Goal: Transaction & Acquisition: Purchase product/service

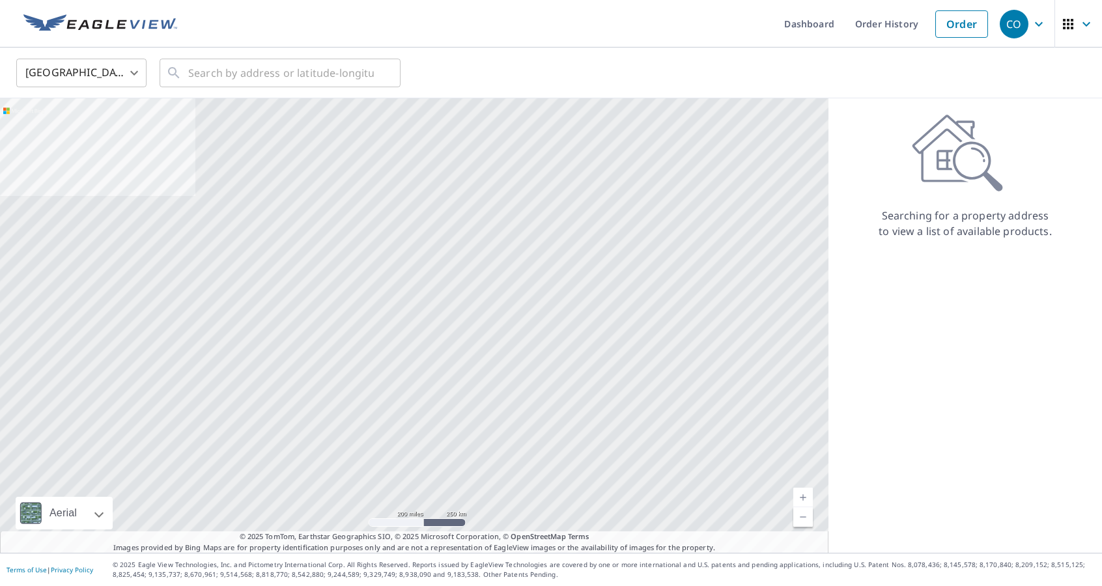
click at [128, 92] on div "United States [GEOGRAPHIC_DATA] ​ ​" at bounding box center [551, 73] width 1102 height 51
click at [113, 84] on body "CO CO Dashboard Order History Order CO United States US ​ ​ Aerial Road A stand…" at bounding box center [551, 293] width 1102 height 586
click at [81, 143] on li "[GEOGRAPHIC_DATA]" at bounding box center [81, 131] width 130 height 23
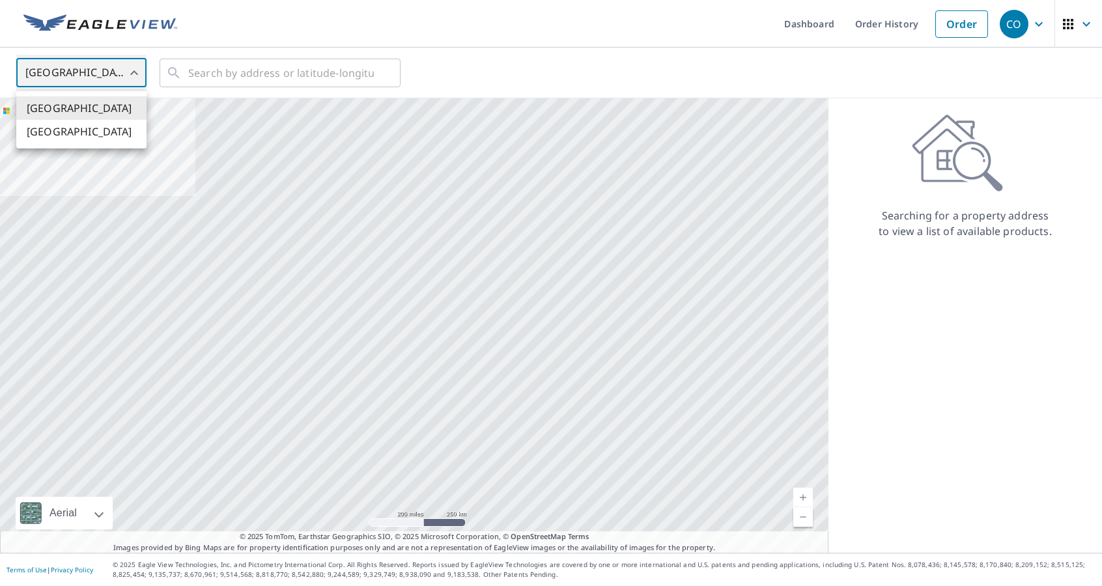
type input "CA"
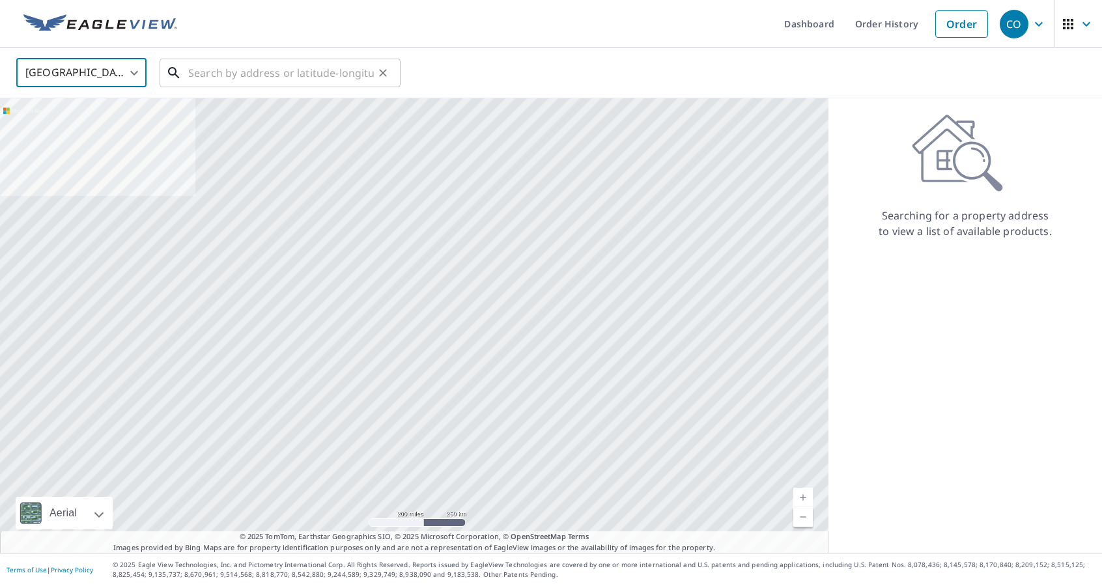
click at [197, 72] on input "text" at bounding box center [281, 73] width 186 height 36
paste input "[STREET_ADDRESS]"
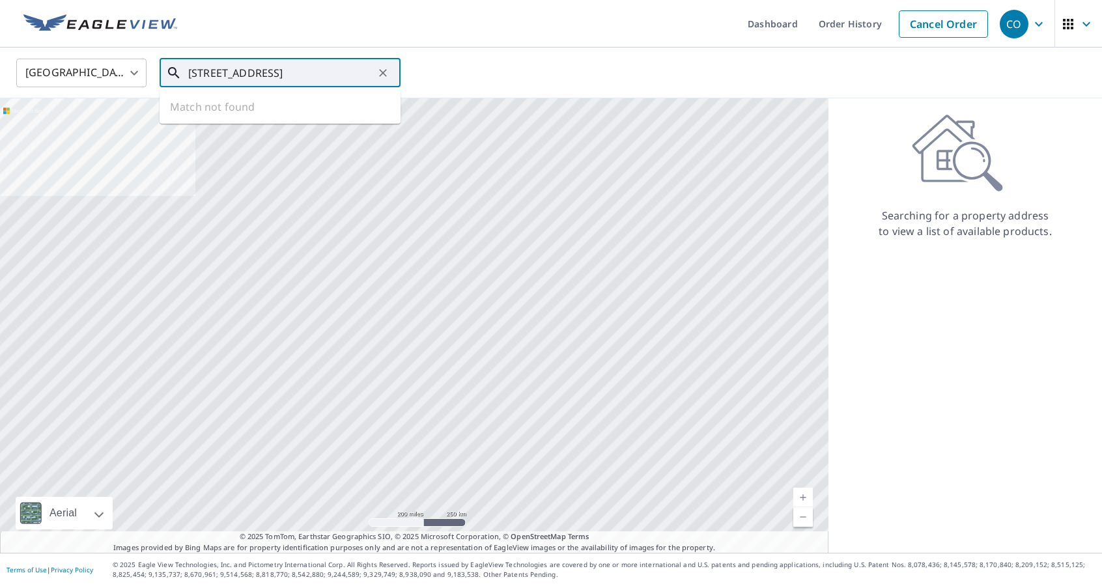
scroll to position [0, 79]
type input "[STREET_ADDRESS]"
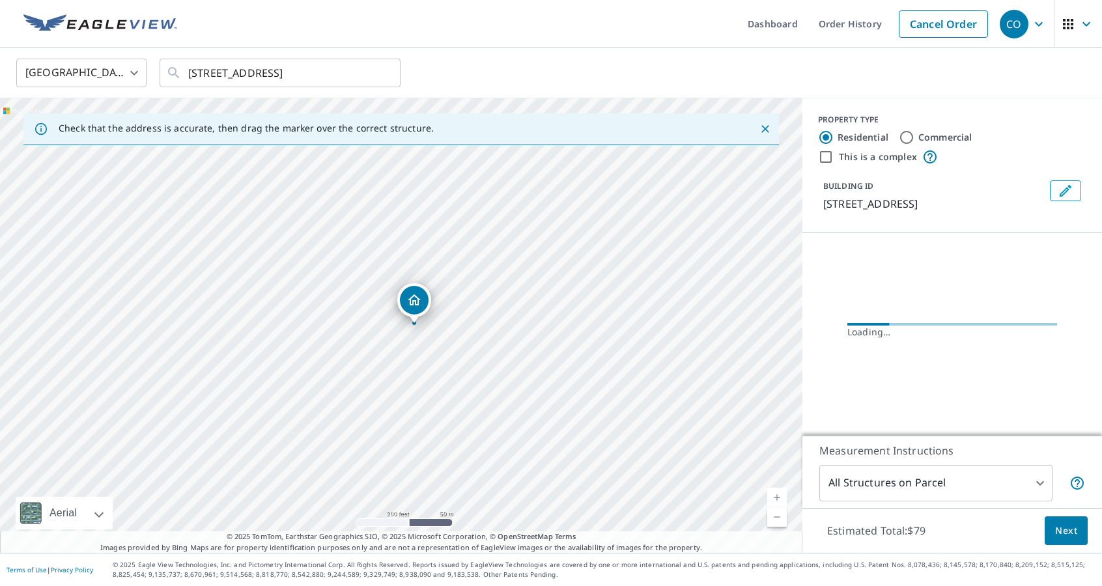
scroll to position [0, 0]
drag, startPoint x: 884, startPoint y: 351, endPoint x: 849, endPoint y: 351, distance: 35.2
click at [849, 339] on div "Analyzing 2 billion+ EagleView images…" at bounding box center [952, 332] width 210 height 13
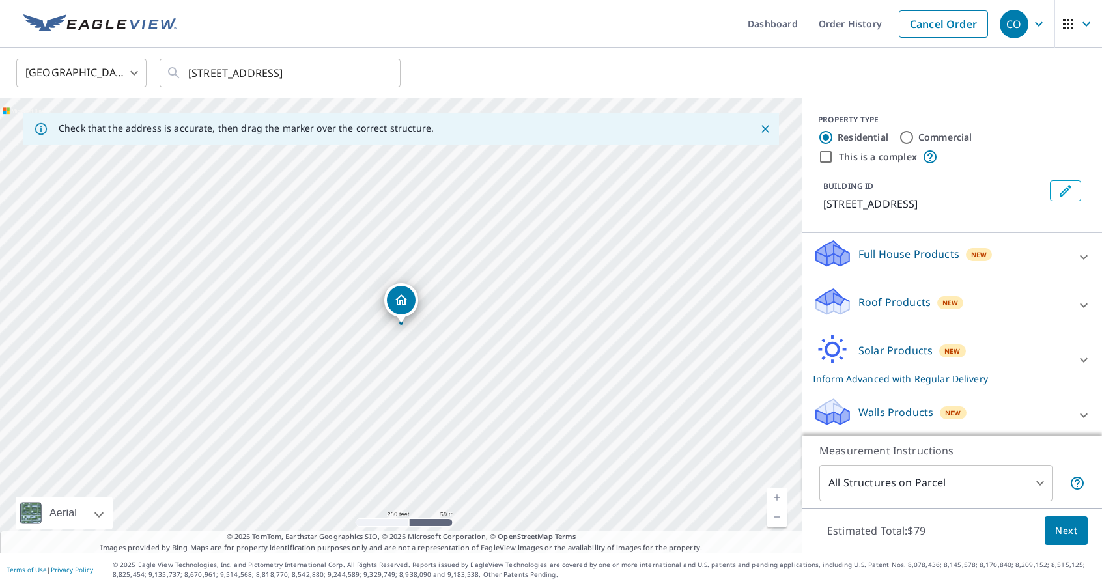
click at [852, 369] on div "Solar Products New Inform Advanced with Regular Delivery" at bounding box center [940, 360] width 255 height 51
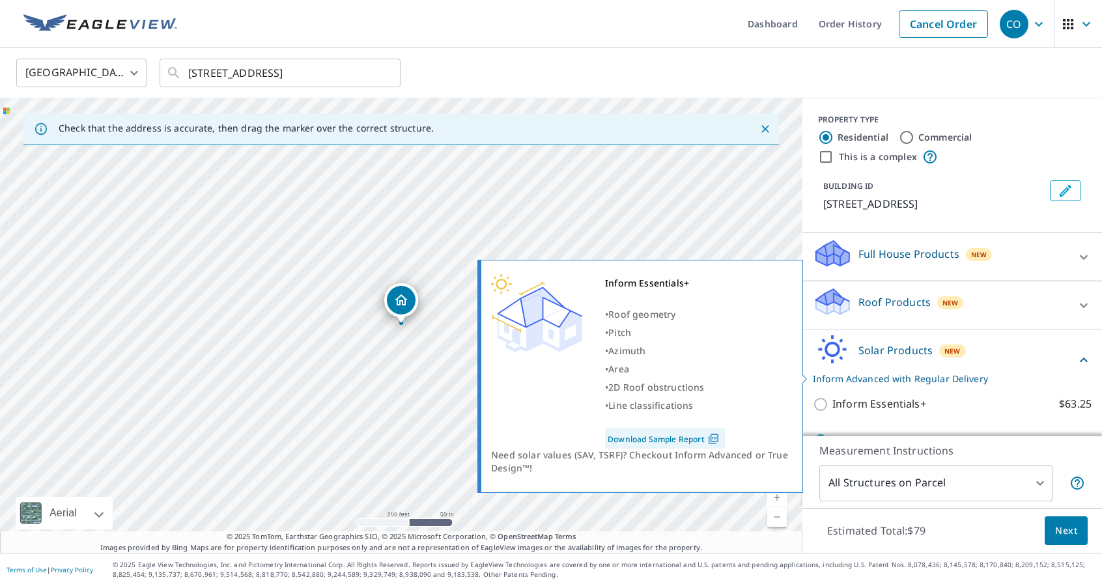
scroll to position [74, 0]
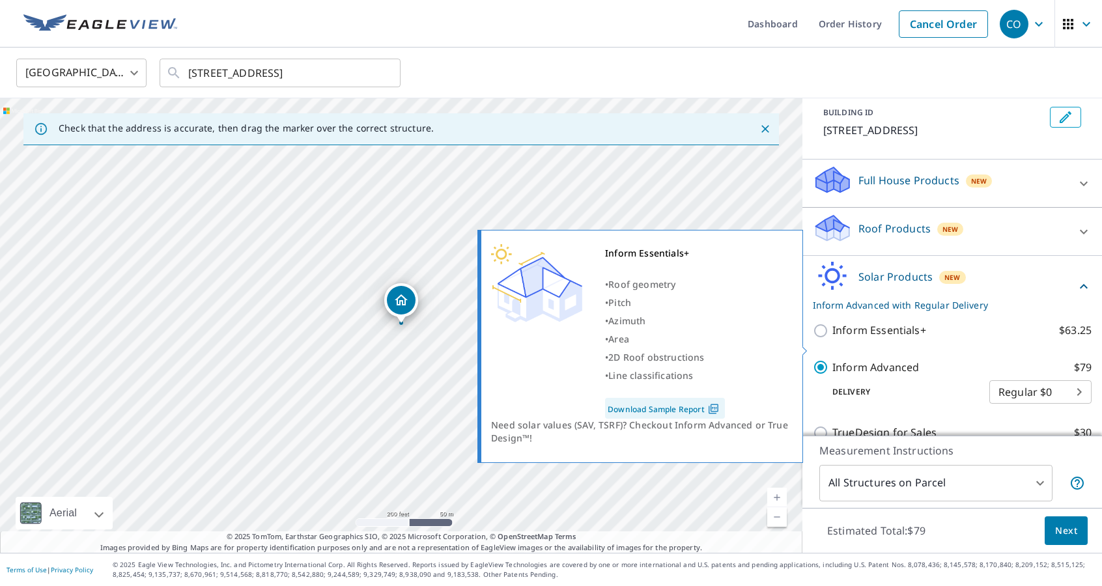
click at [854, 339] on p "Inform Essentials+" at bounding box center [879, 330] width 94 height 16
click at [832, 339] on input "Inform Essentials+ $63.25" at bounding box center [823, 331] width 20 height 16
checkbox input "true"
checkbox input "false"
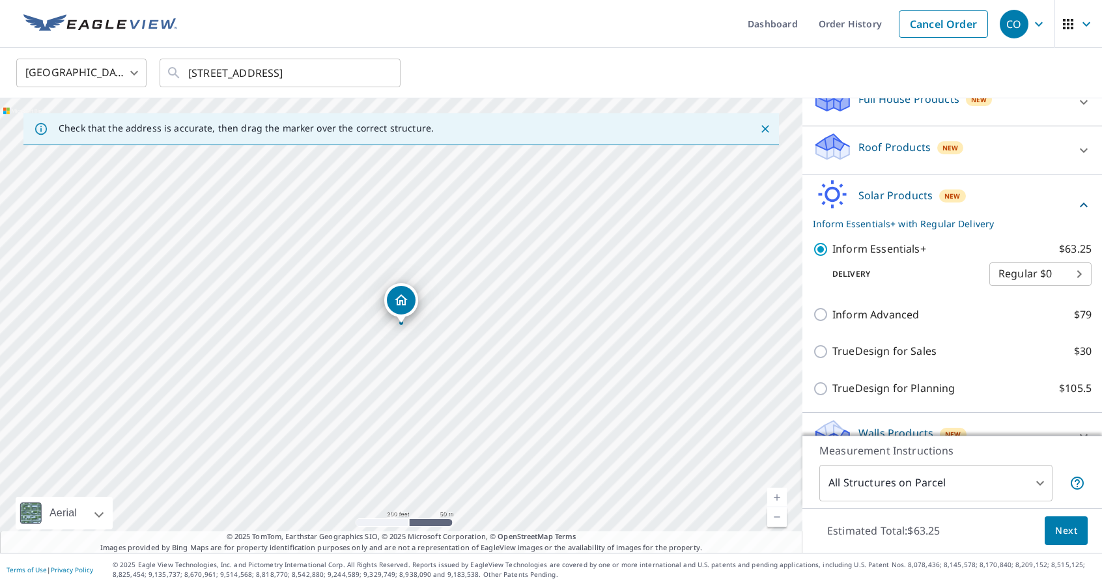
click at [1051, 519] on button "Next" at bounding box center [1065, 530] width 43 height 29
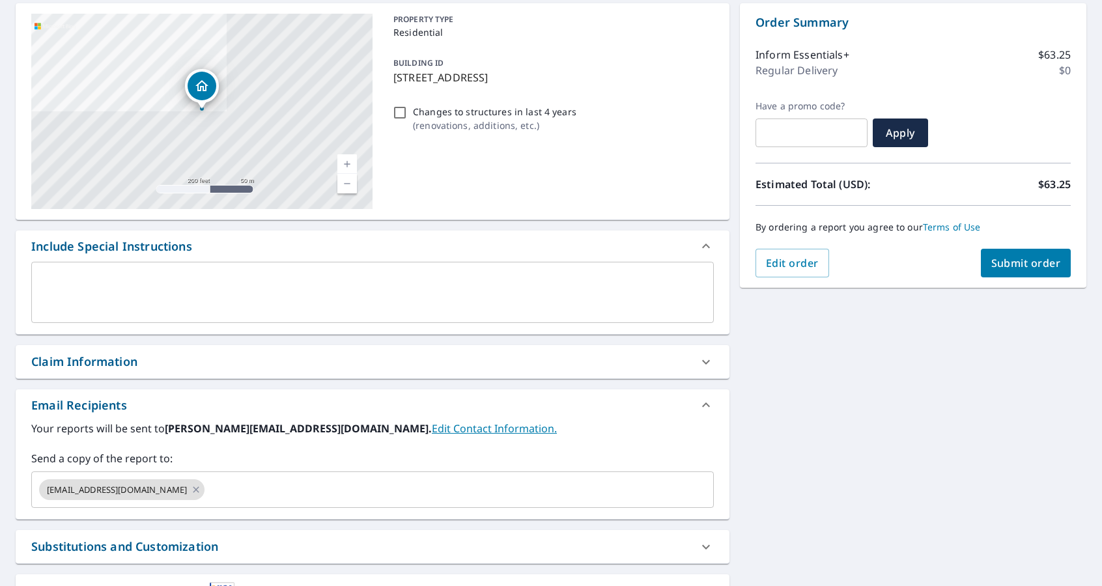
scroll to position [161, 0]
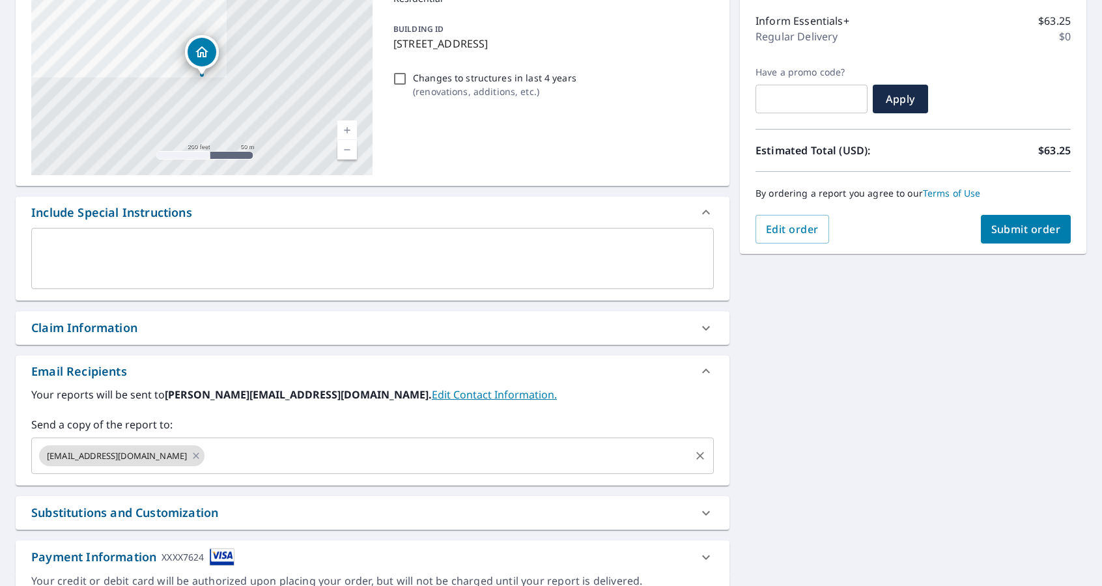
click at [206, 455] on input "text" at bounding box center [447, 455] width 482 height 25
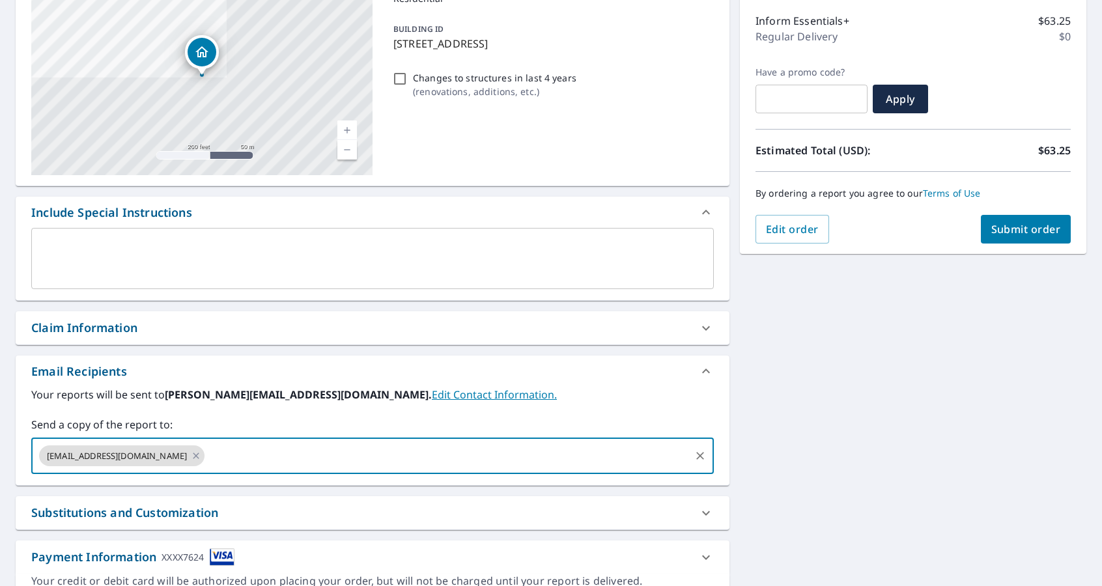
checkbox input "true"
type input "[PERSON_NAME][EMAIL_ADDRESS][PERSON_NAME][DOMAIN_NAME]"
click at [816, 472] on div "**********" at bounding box center [551, 292] width 1102 height 666
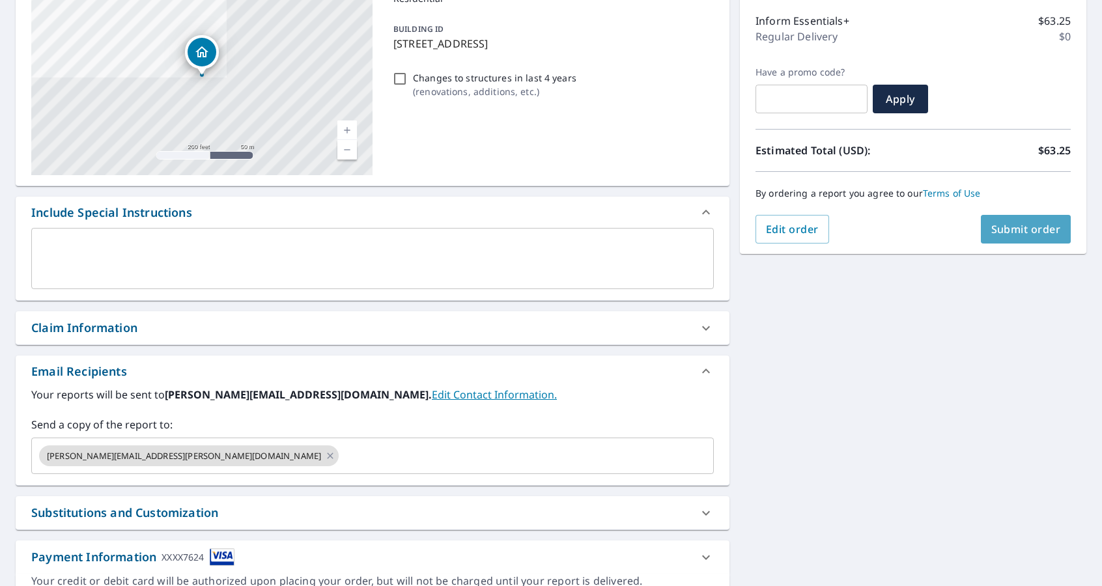
click at [1014, 222] on span "Submit order" at bounding box center [1026, 229] width 70 height 14
checkbox input "true"
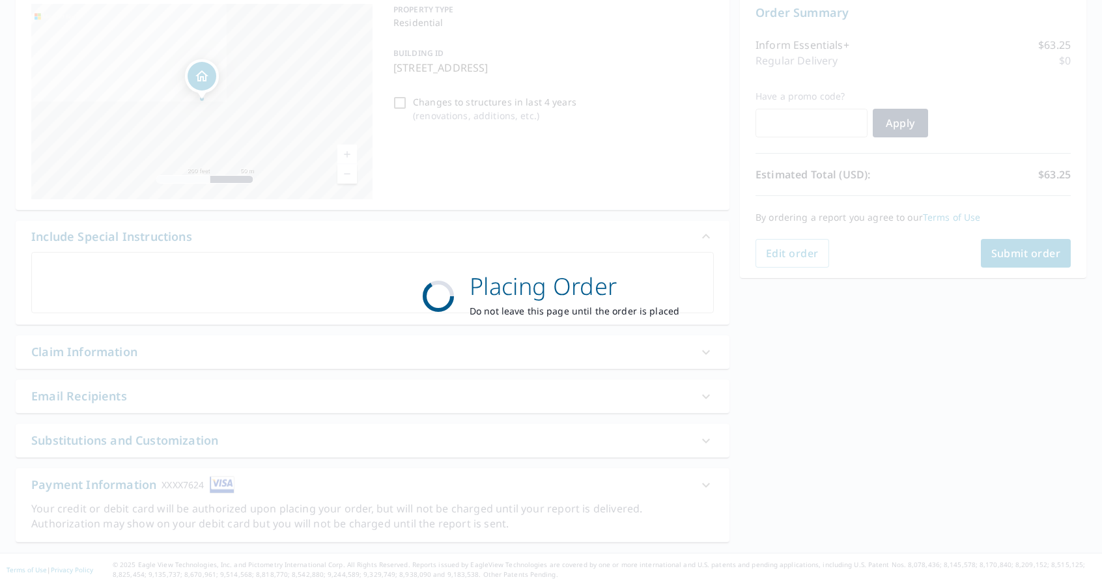
scroll to position [137, 0]
drag, startPoint x: 598, startPoint y: 299, endPoint x: 525, endPoint y: 299, distance: 73.6
click at [525, 299] on p "Placing Order" at bounding box center [574, 286] width 210 height 35
drag, startPoint x: 494, startPoint y: 290, endPoint x: 652, endPoint y: 290, distance: 158.9
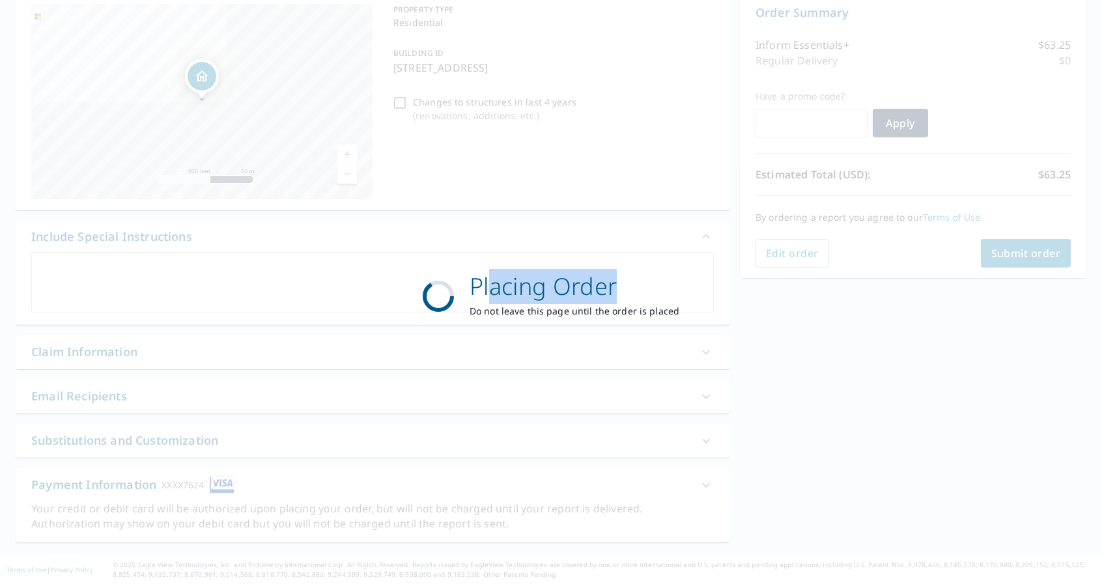
click at [652, 290] on p "Placing Order" at bounding box center [574, 286] width 210 height 35
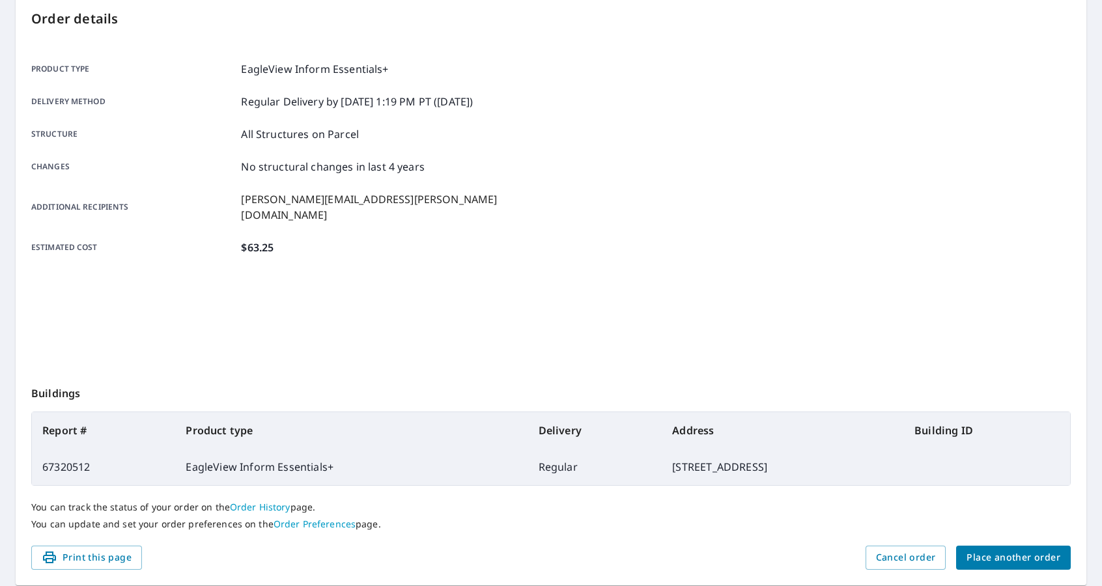
click at [518, 290] on div "Product type EagleView Inform Essentials+ Delivery method Regular Delivery by […" at bounding box center [550, 207] width 1039 height 326
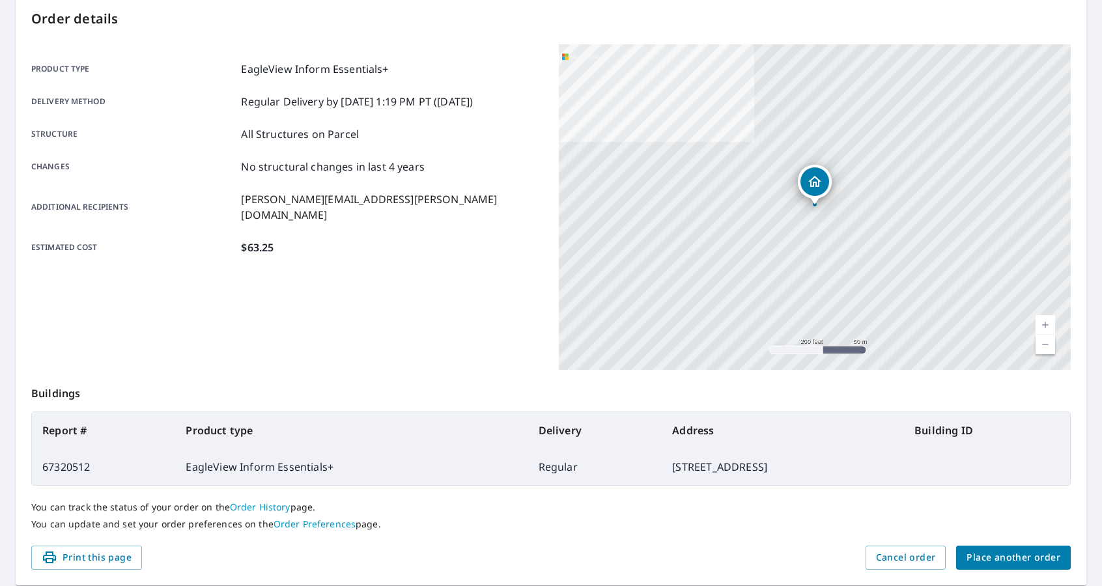
click at [518, 290] on div "Product type EagleView Inform Essentials+ Delivery method Regular Delivery by […" at bounding box center [287, 207] width 512 height 326
